Goal: Check status

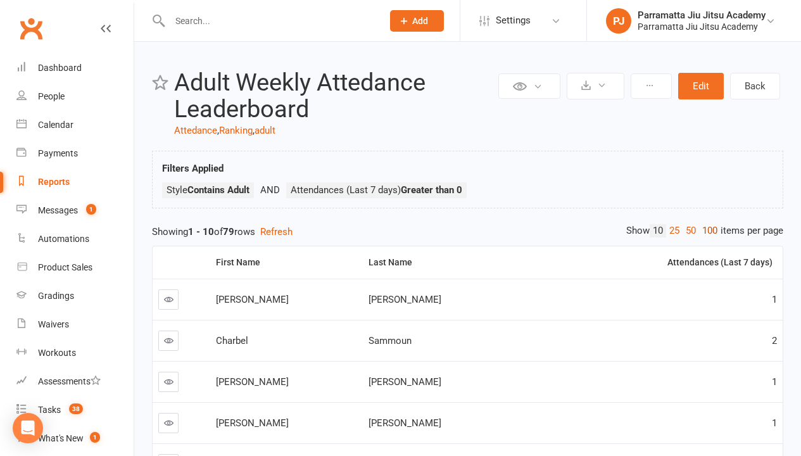
click at [707, 231] on link "100" at bounding box center [710, 230] width 22 height 13
